Goal: Use online tool/utility: Utilize a website feature to perform a specific function

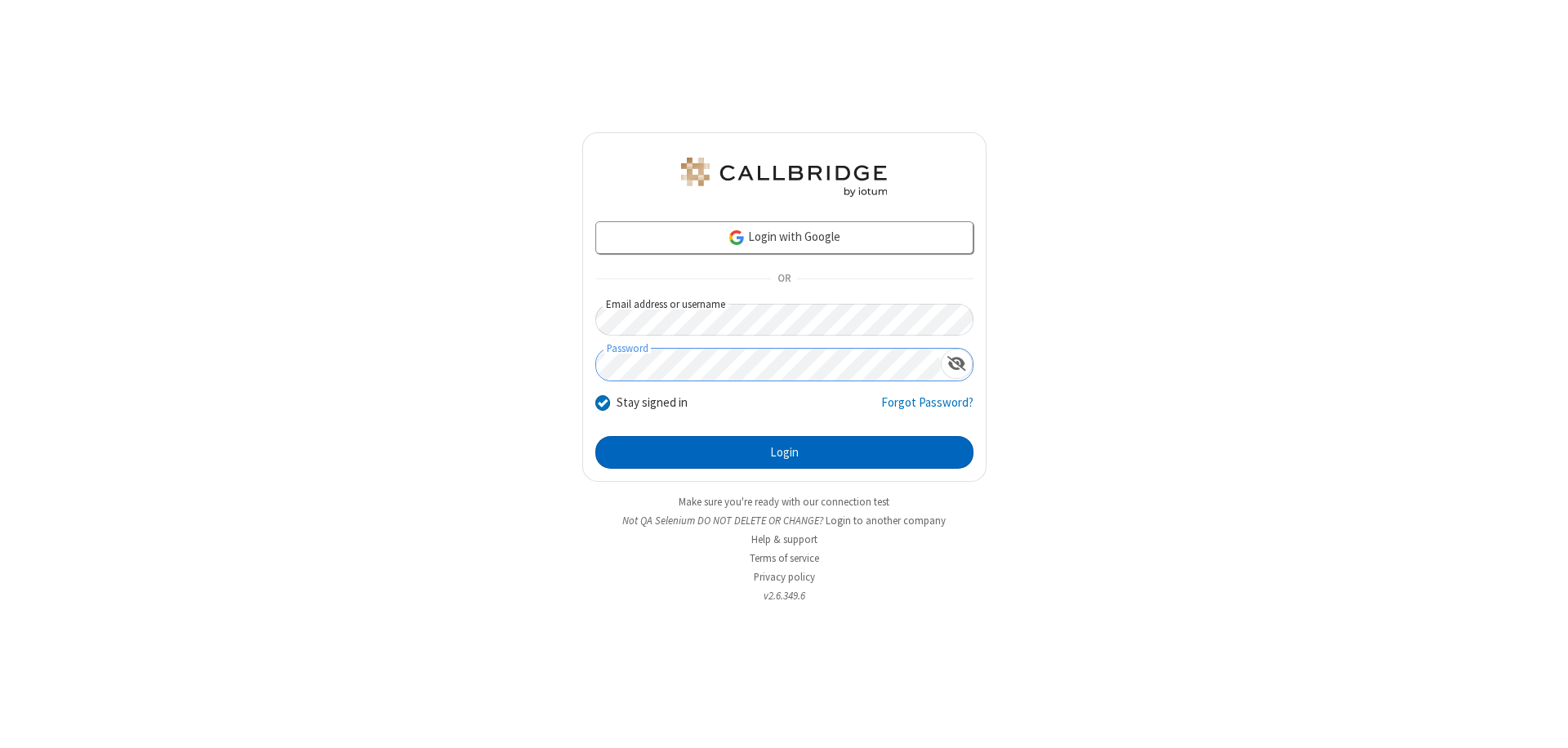
click at [784, 452] on button "Login" at bounding box center [785, 452] width 378 height 33
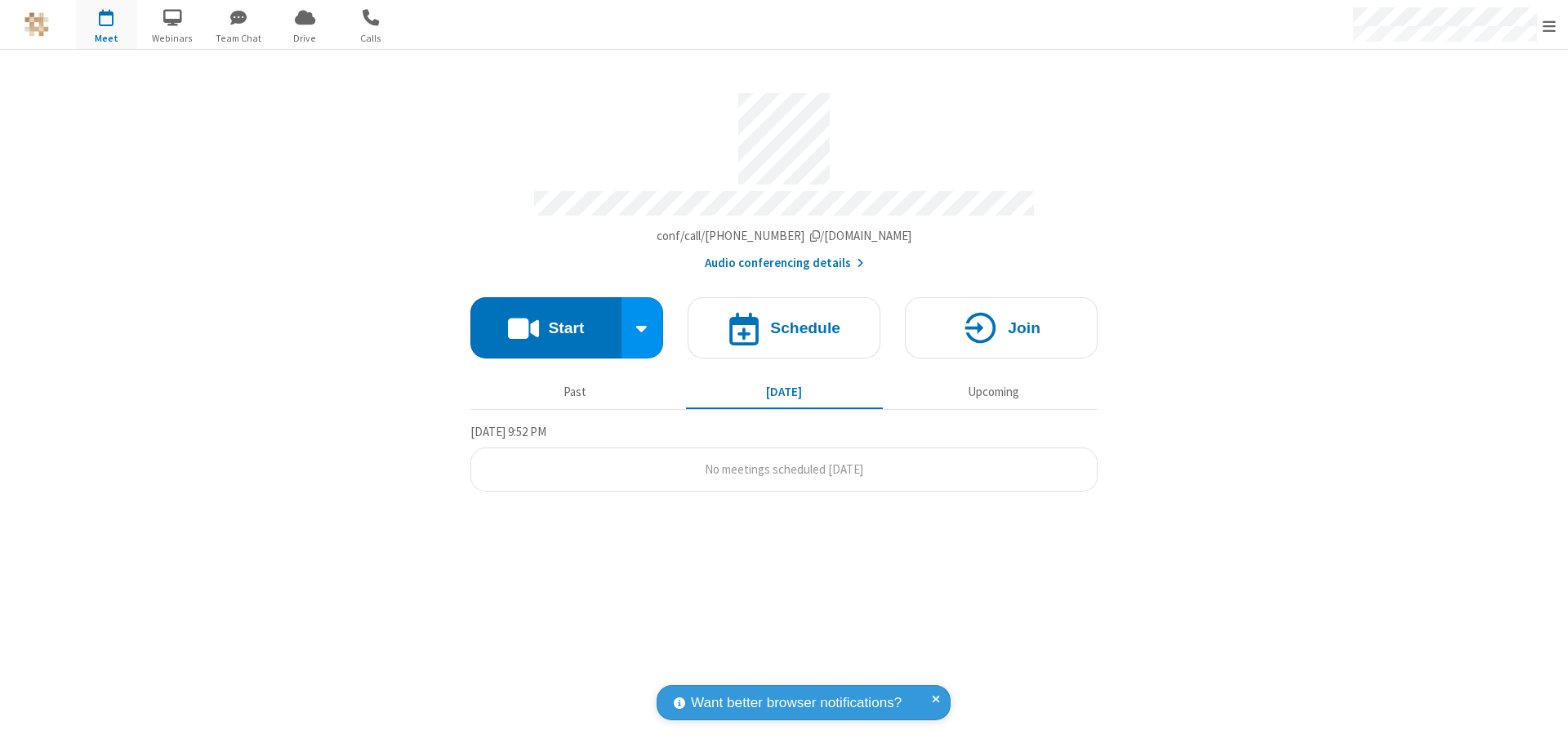
click at [546, 320] on button "Start" at bounding box center [546, 328] width 151 height 61
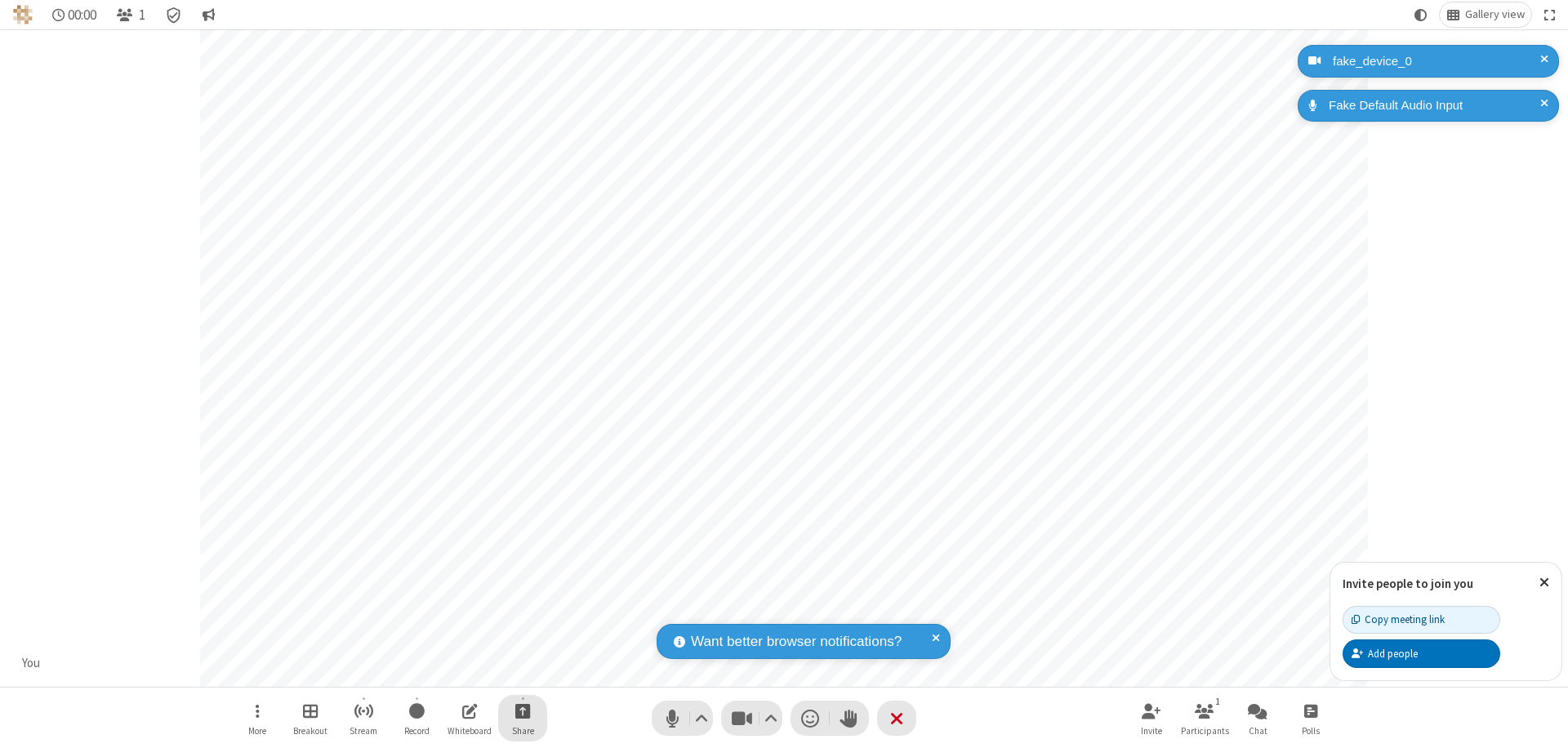
click at [523, 710] on span "Start sharing" at bounding box center [523, 710] width 16 height 20
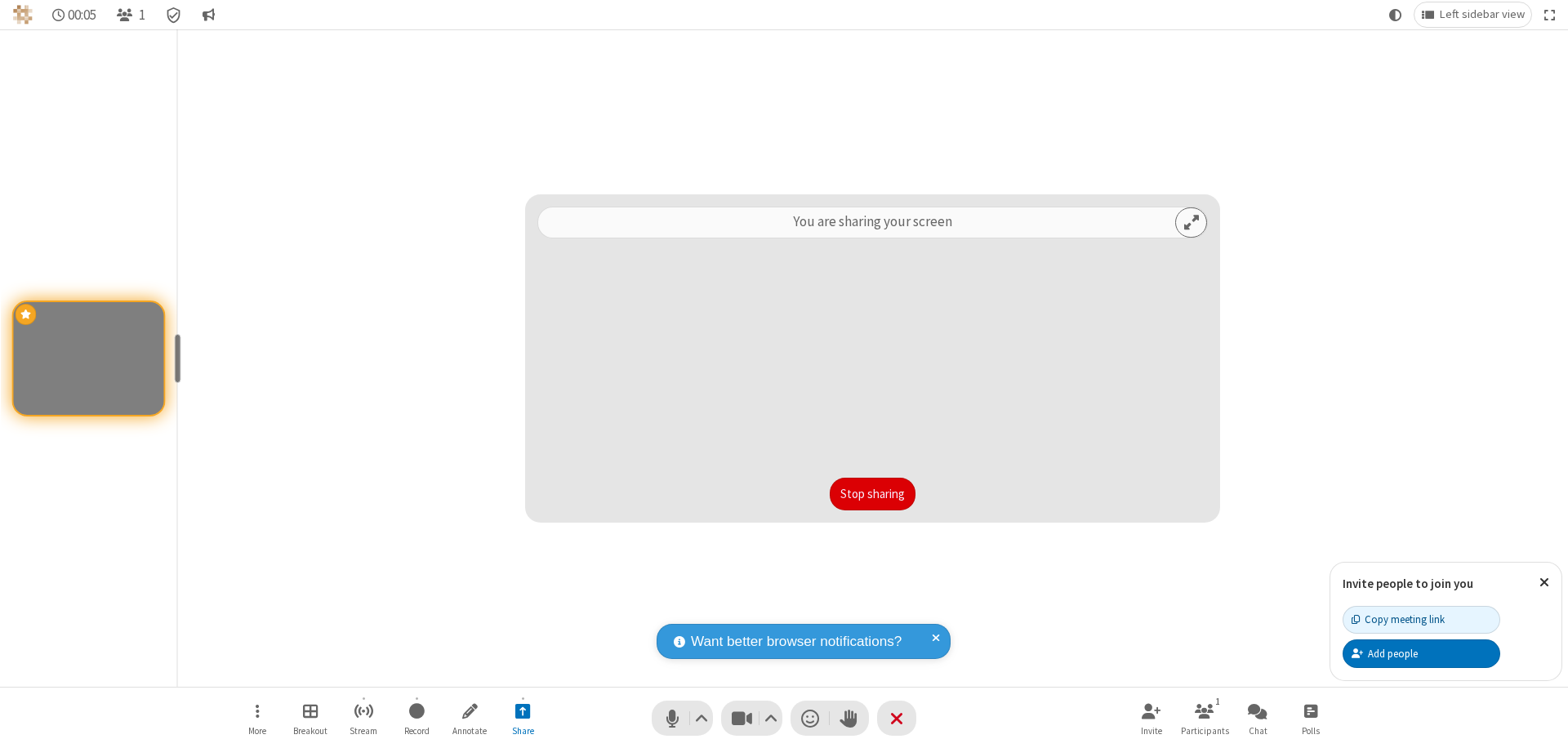
click at [872, 494] on button "Stop sharing" at bounding box center [872, 494] width 86 height 33
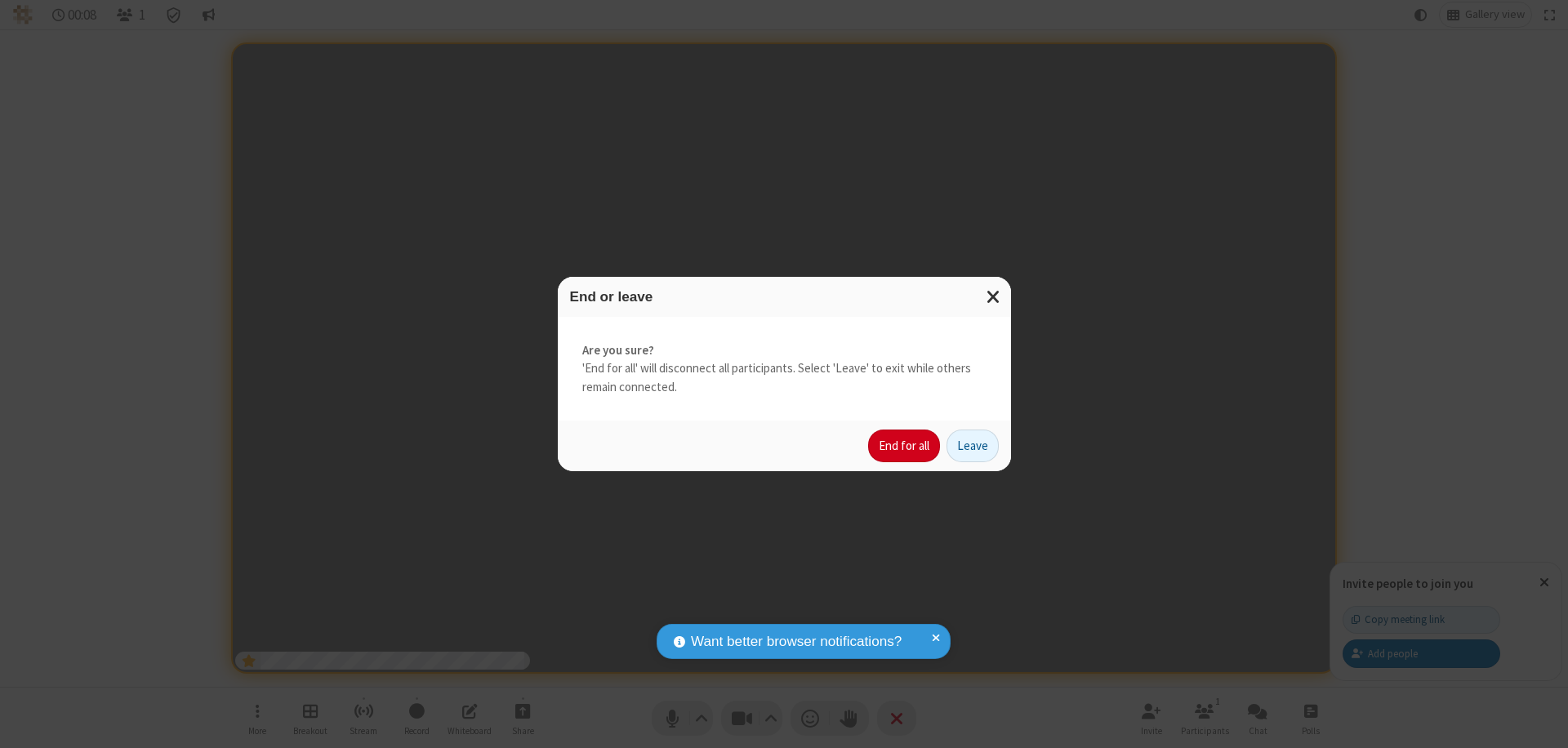
click at [904, 446] on button "End for all" at bounding box center [904, 446] width 72 height 33
